Goal: Information Seeking & Learning: Learn about a topic

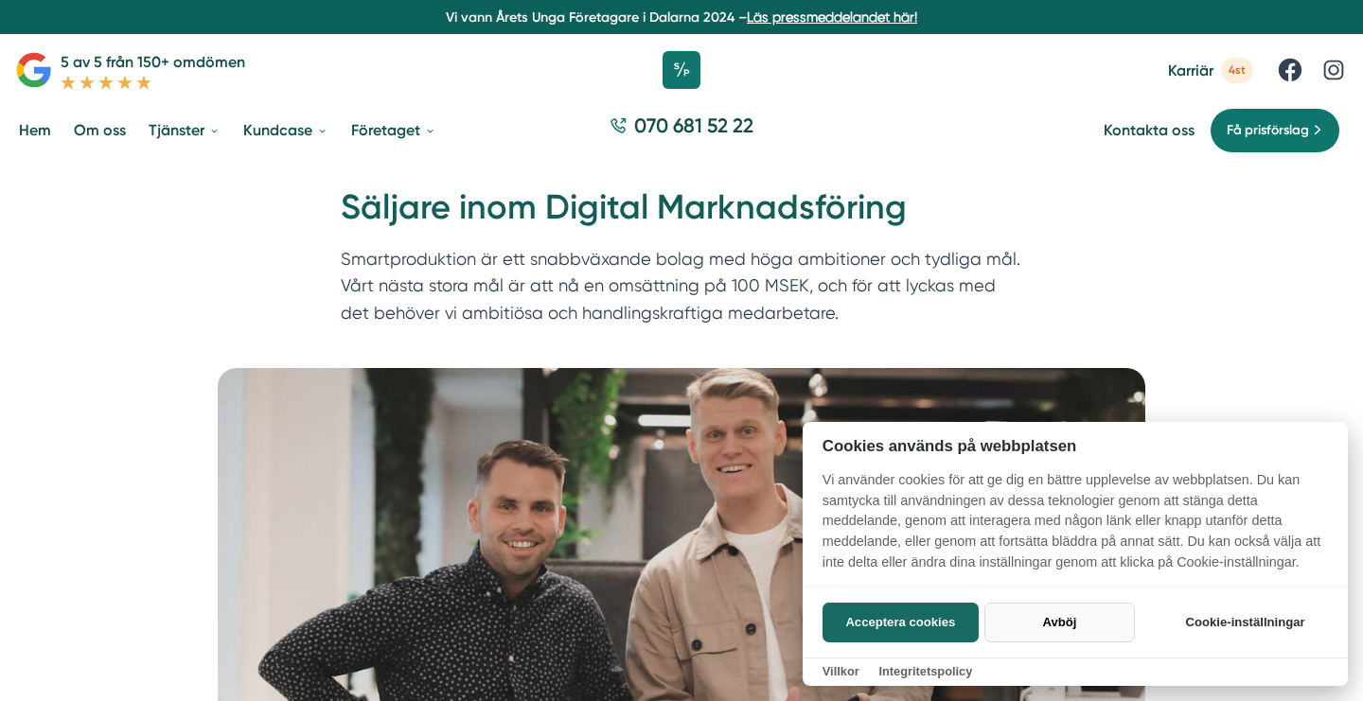
click at [1051, 625] on button "Avböj" at bounding box center [1059, 623] width 150 height 40
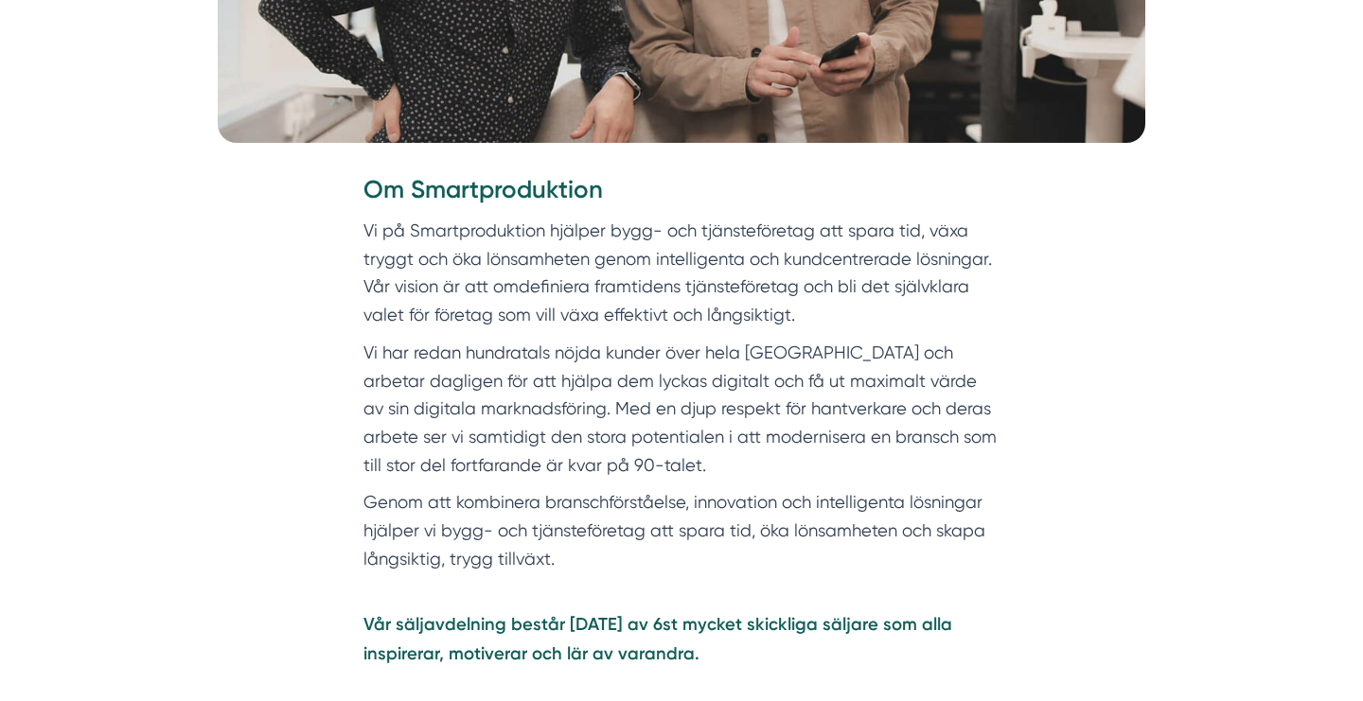
scroll to position [662, 0]
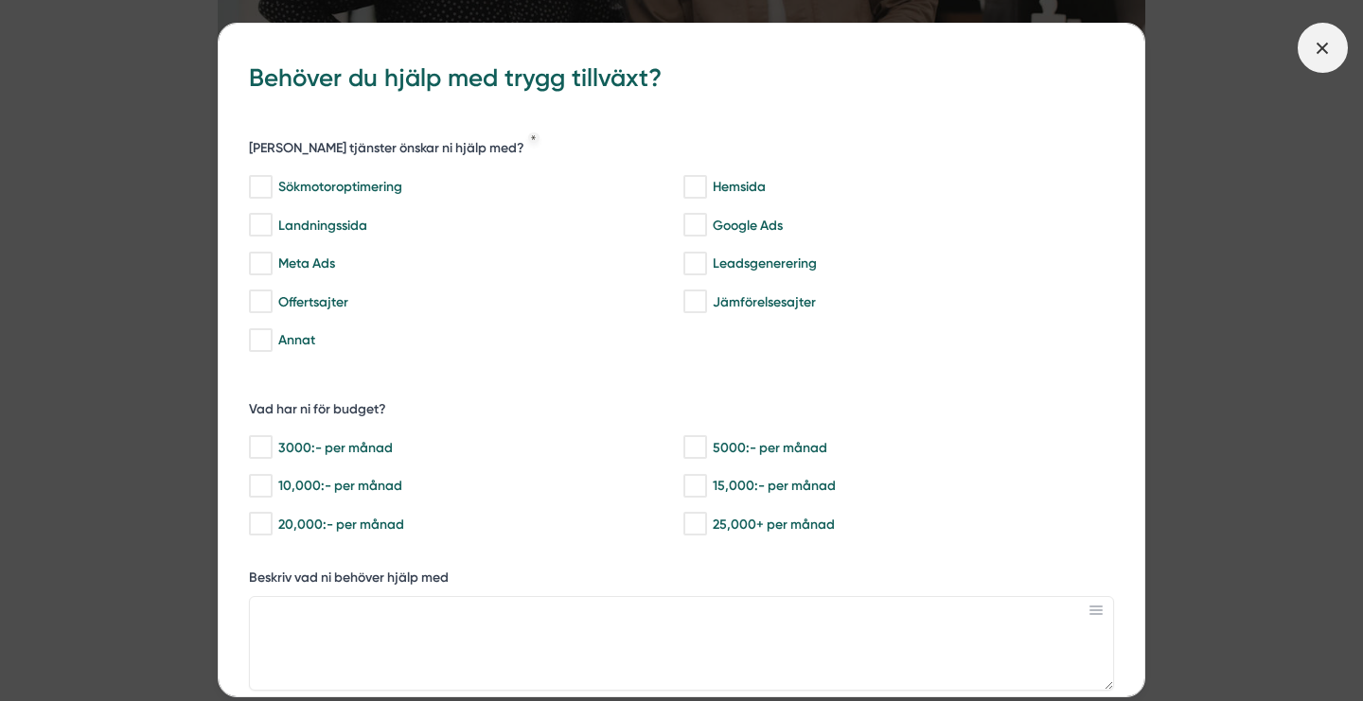
click at [1314, 33] on span at bounding box center [1322, 48] width 50 height 50
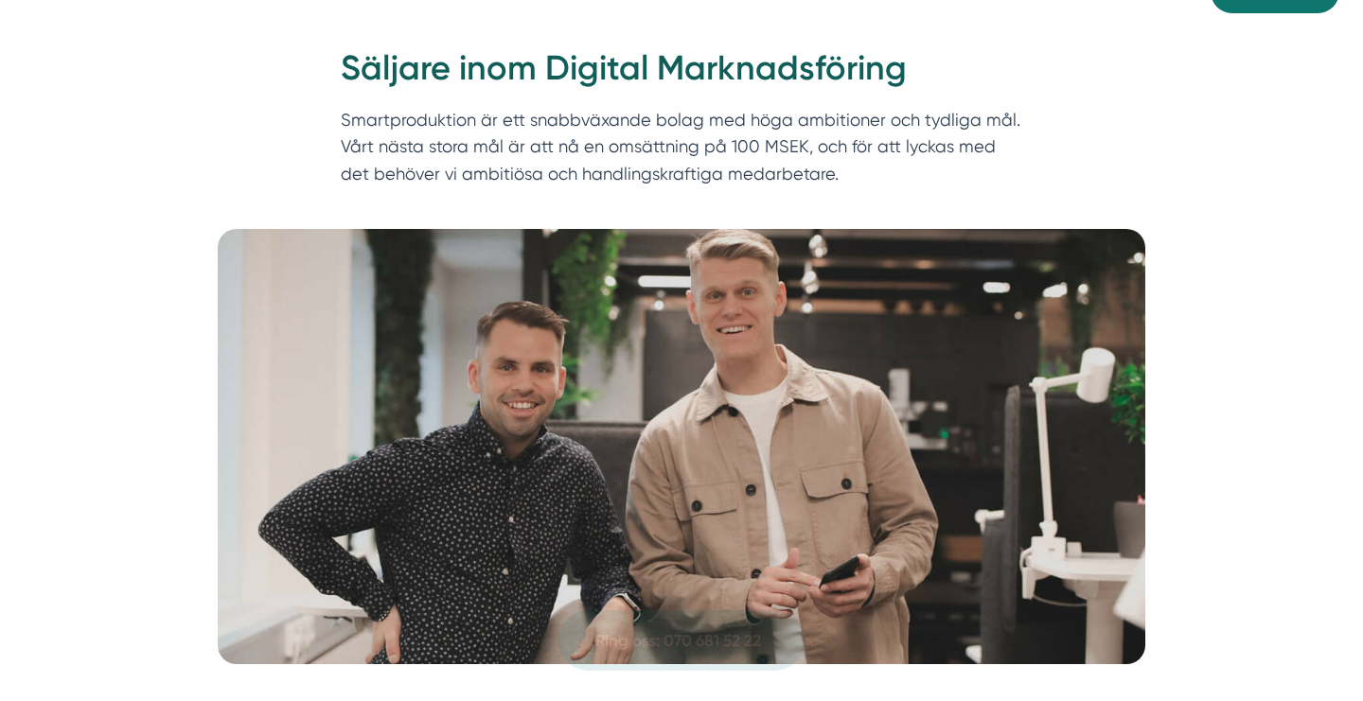
scroll to position [0, 0]
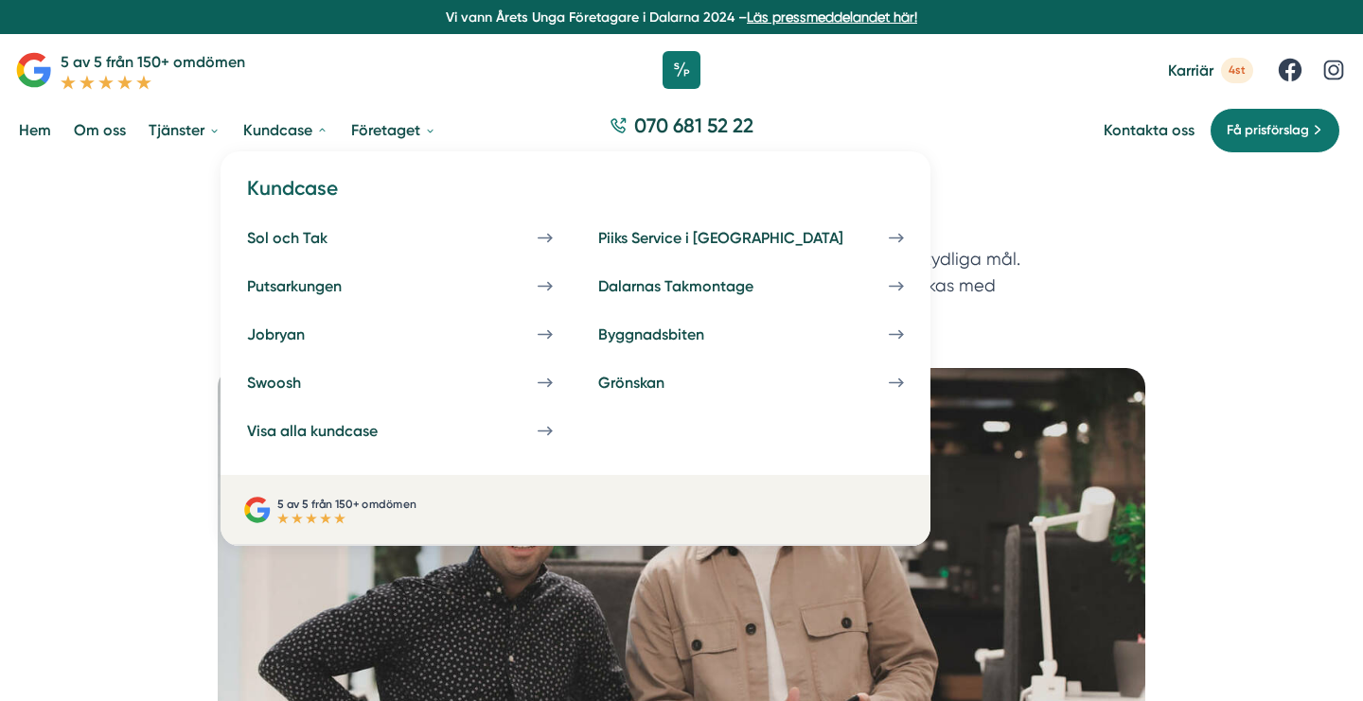
click at [273, 141] on link "Kundcase" at bounding box center [285, 130] width 93 height 48
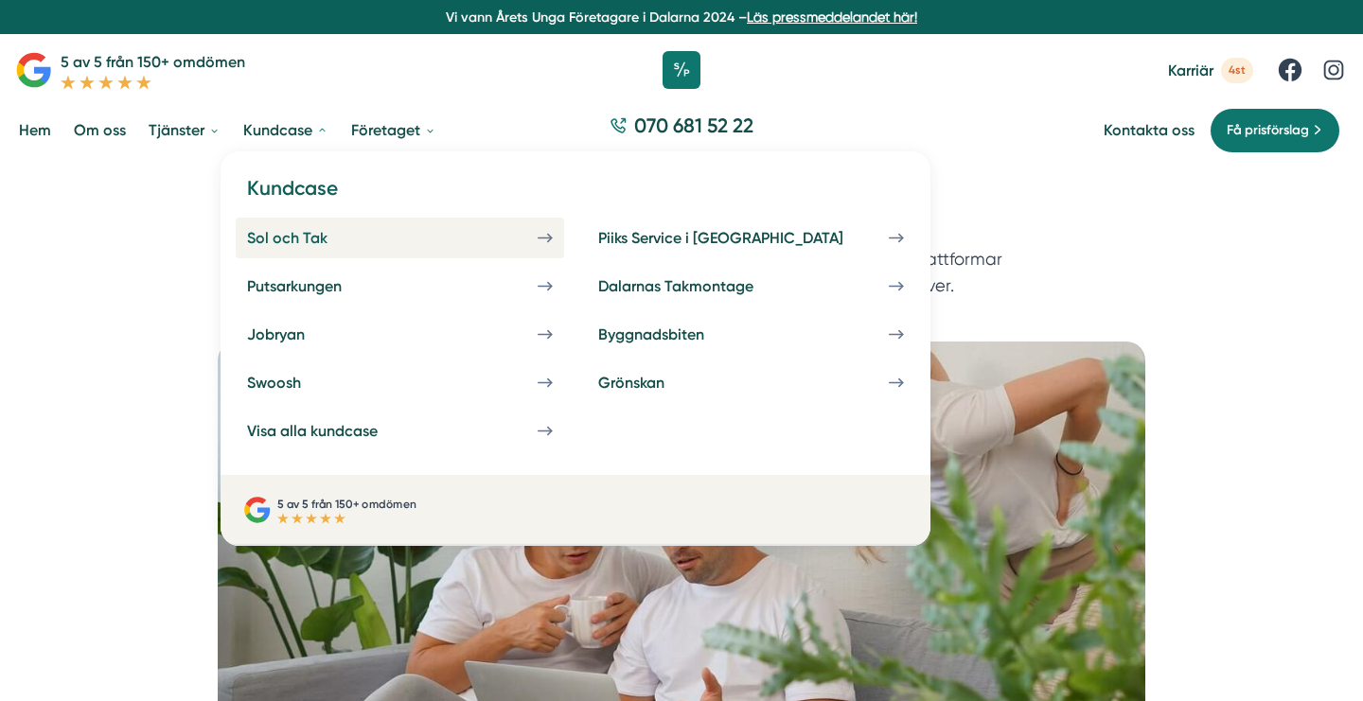
click at [349, 251] on link "Sol och Tak" at bounding box center [400, 238] width 328 height 41
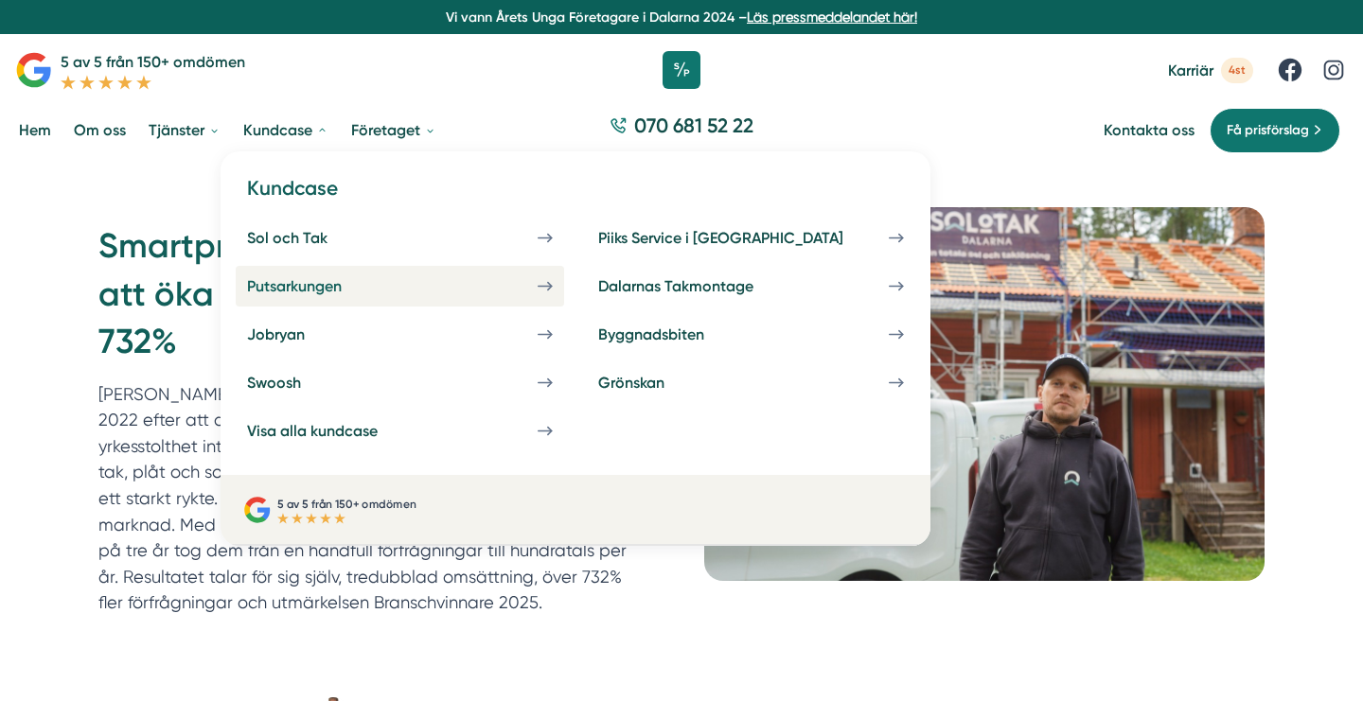
click at [313, 287] on div "Putsarkungen" at bounding box center [317, 286] width 140 height 18
